Goal: Task Accomplishment & Management: Manage account settings

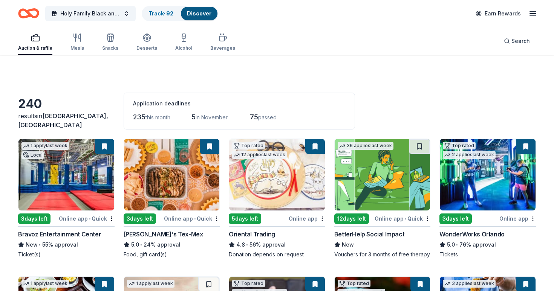
scroll to position [135, 0]
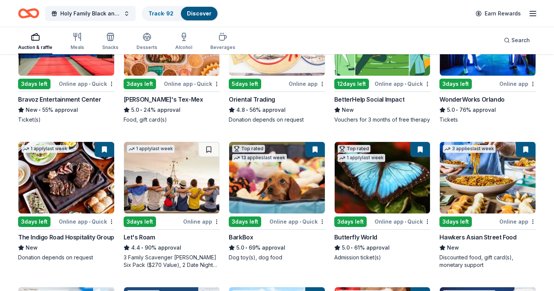
click at [527, 12] on div "Earn Rewards" at bounding box center [504, 14] width 66 height 18
click at [532, 14] on line "button" at bounding box center [533, 14] width 6 height 0
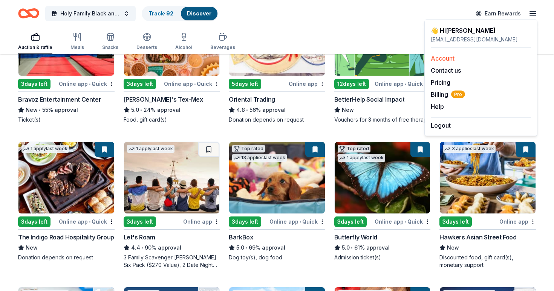
click at [453, 58] on link "Account" at bounding box center [443, 59] width 24 height 8
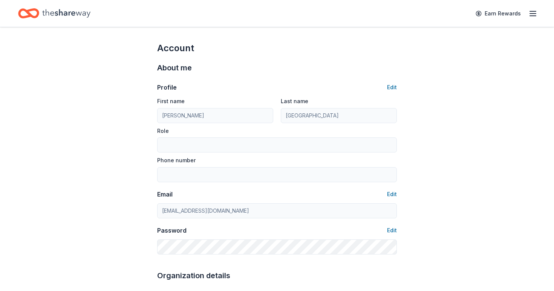
click at [531, 17] on icon "button" at bounding box center [532, 13] width 9 height 9
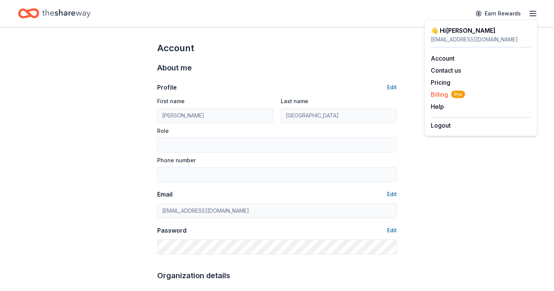
click at [444, 93] on span "Billing Pro" at bounding box center [448, 94] width 34 height 9
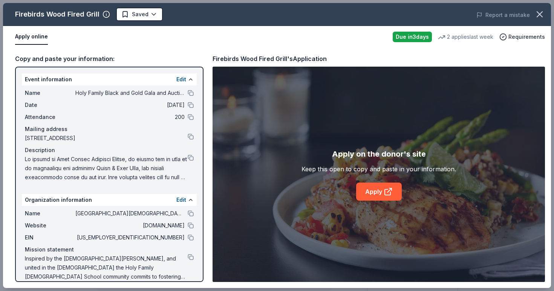
scroll to position [73, 0]
